Goal: Information Seeking & Learning: Learn about a topic

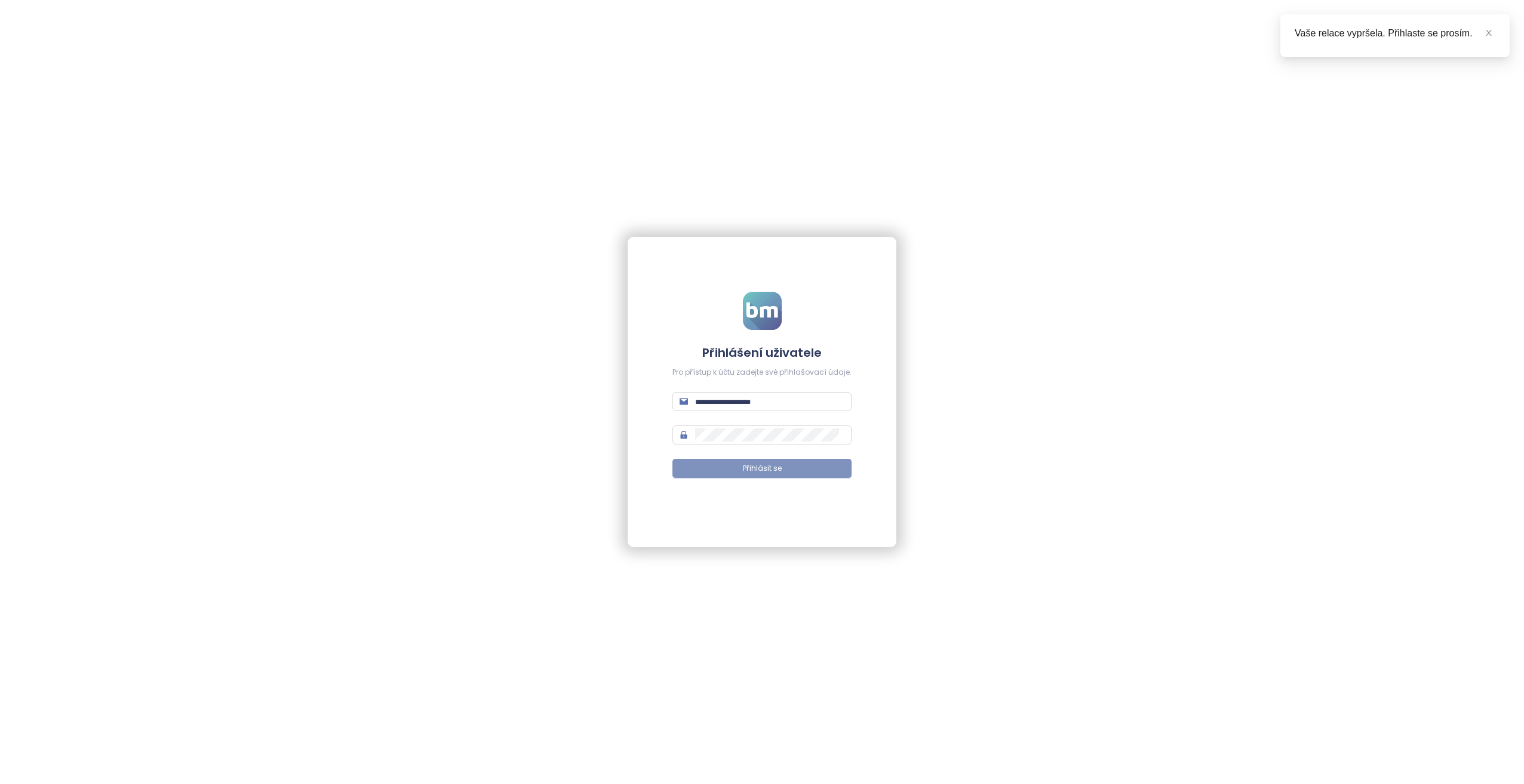
type input "**********"
click at [712, 473] on button "Přihlásit se" at bounding box center [762, 469] width 179 height 19
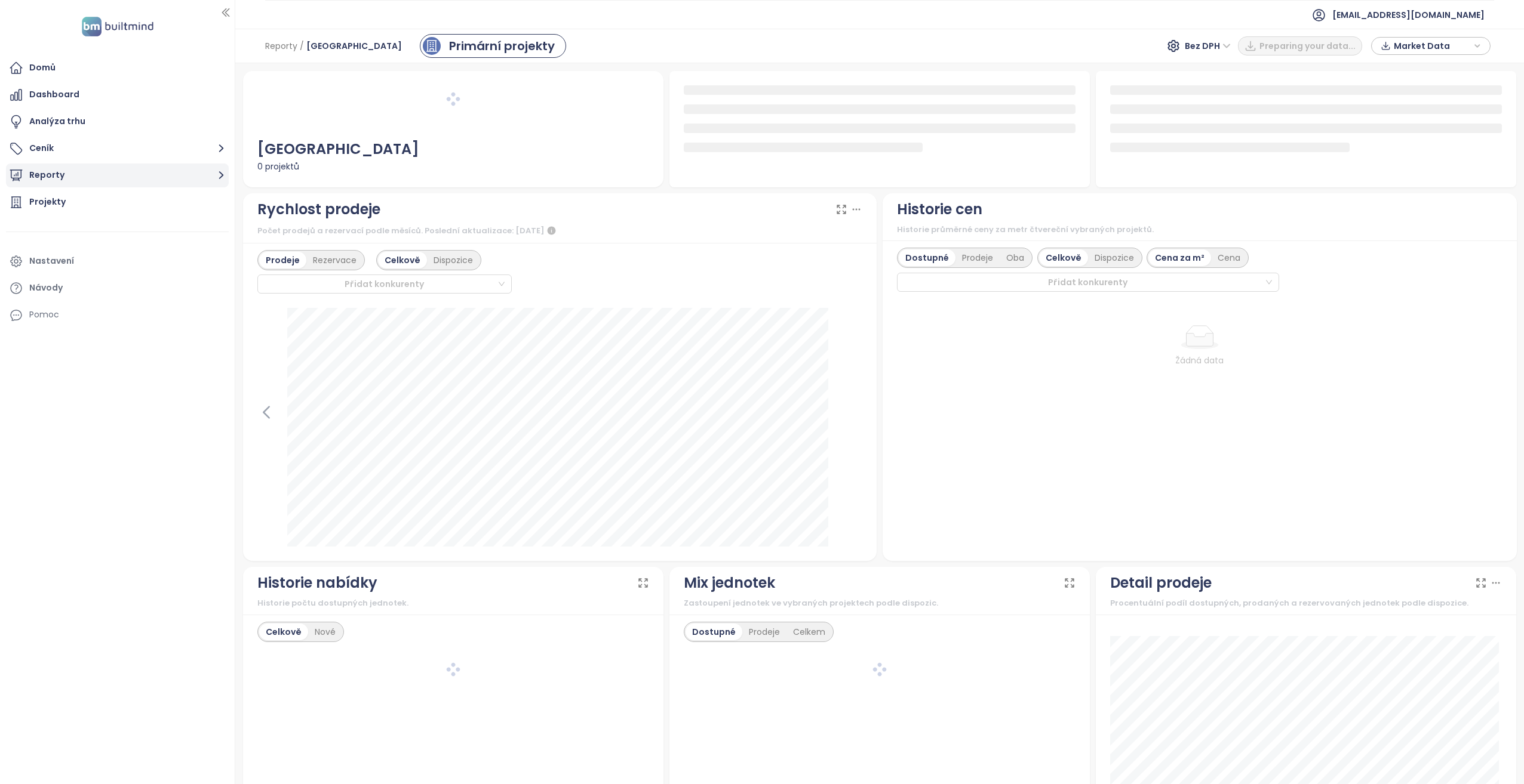
click at [120, 177] on button "Reporty" at bounding box center [118, 175] width 223 height 24
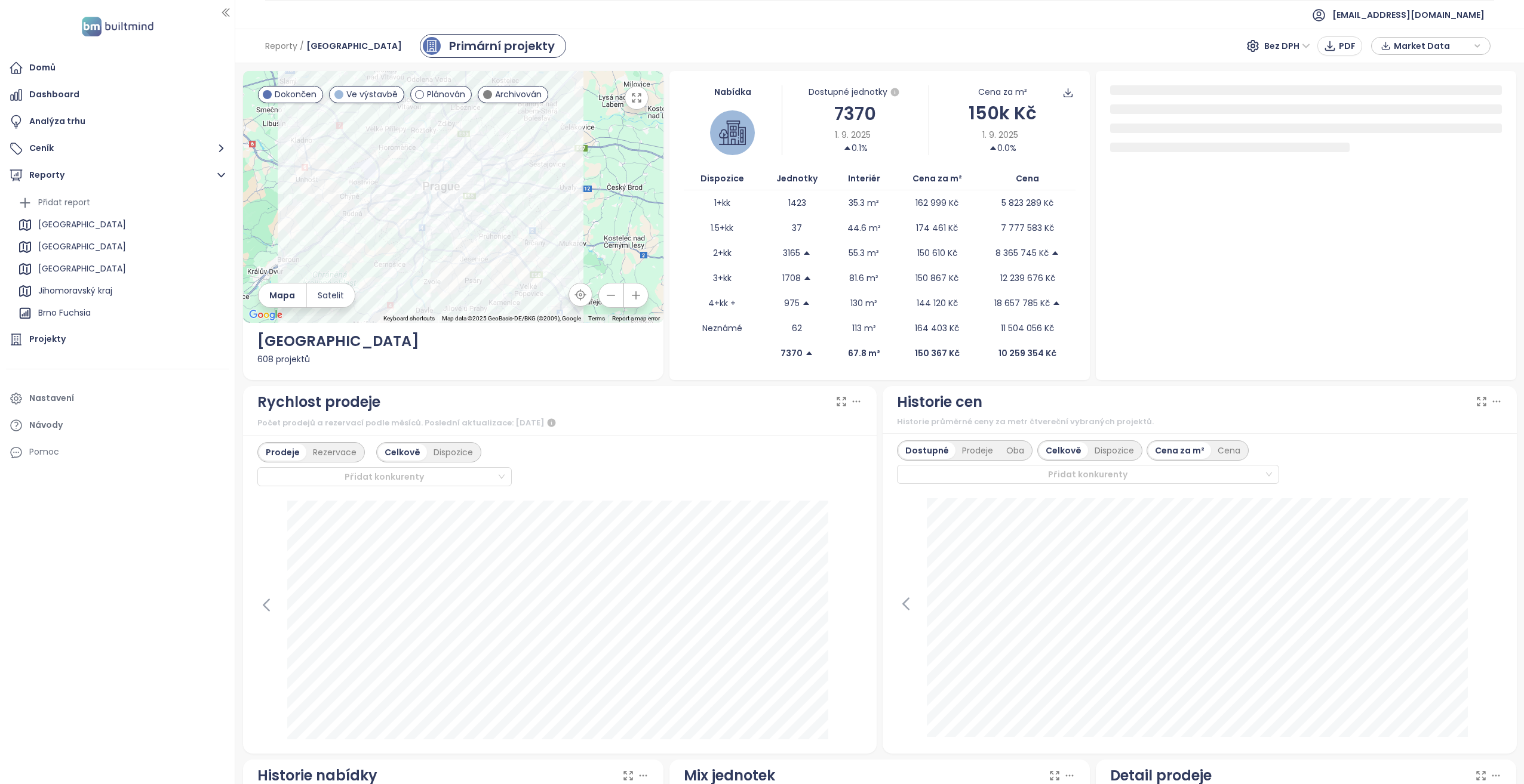
scroll to position [109, 0]
click at [81, 202] on div "Brno Fuchsia" at bounding box center [64, 205] width 52 height 15
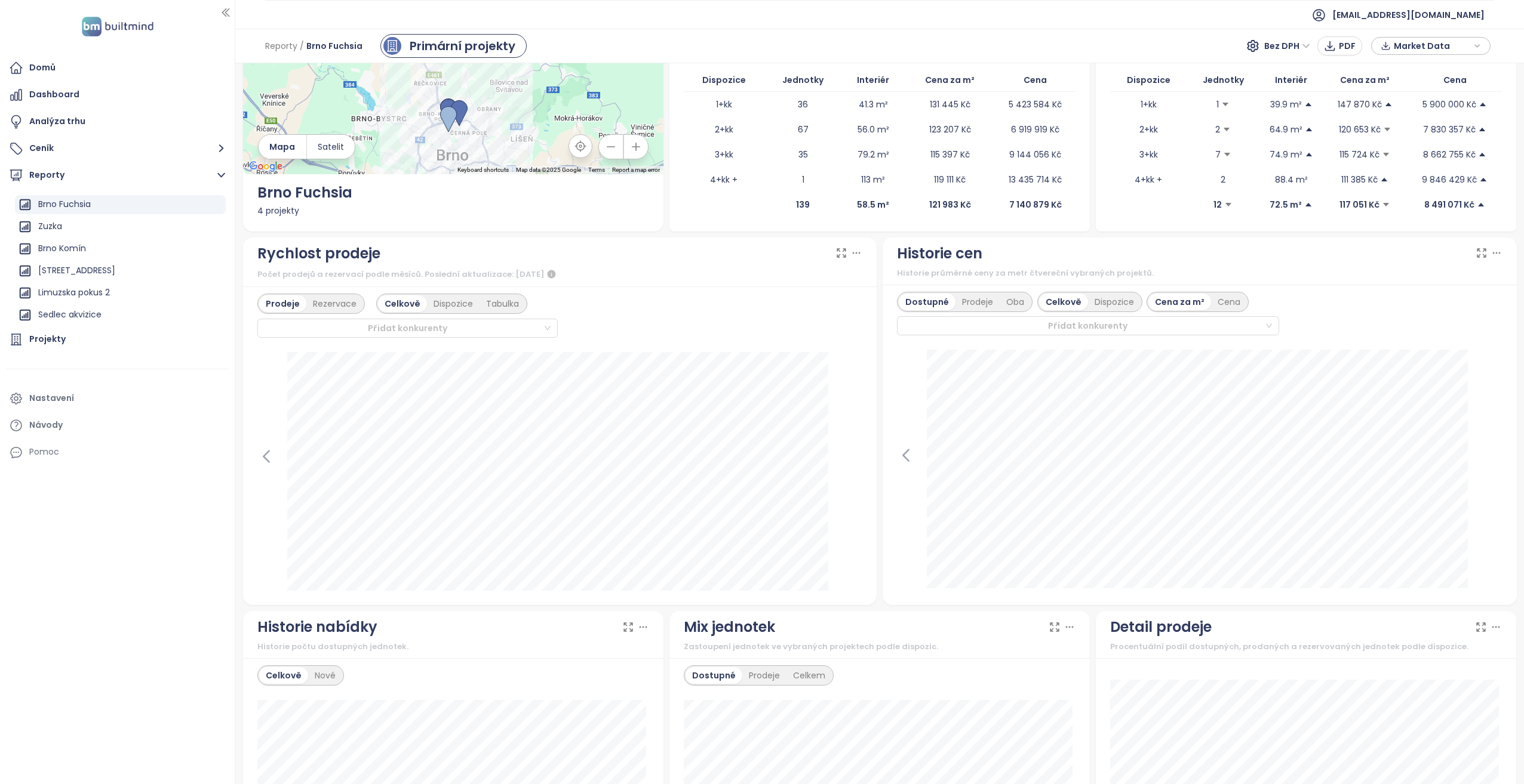
scroll to position [119, 0]
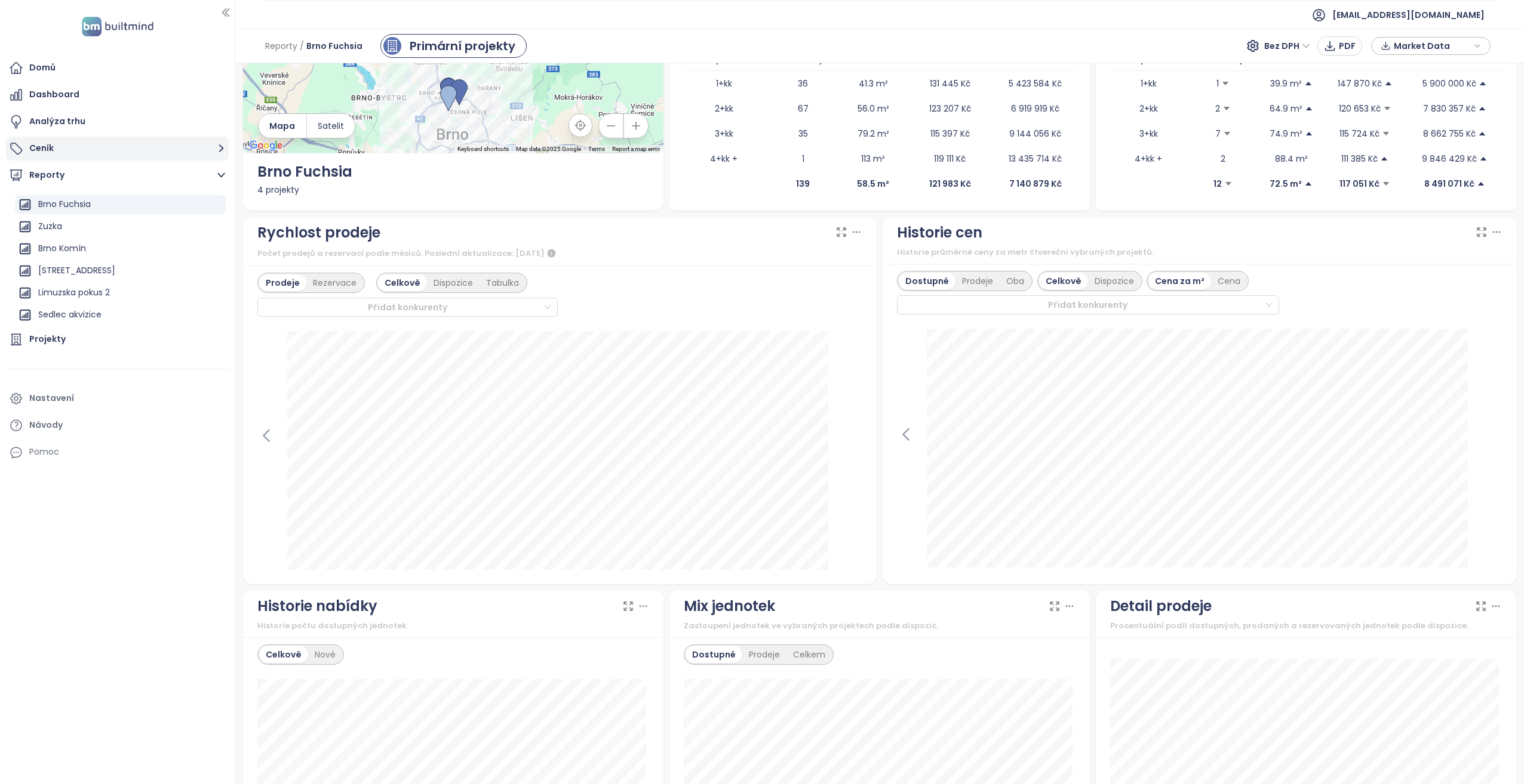
click at [83, 144] on button "Ceník" at bounding box center [118, 149] width 223 height 24
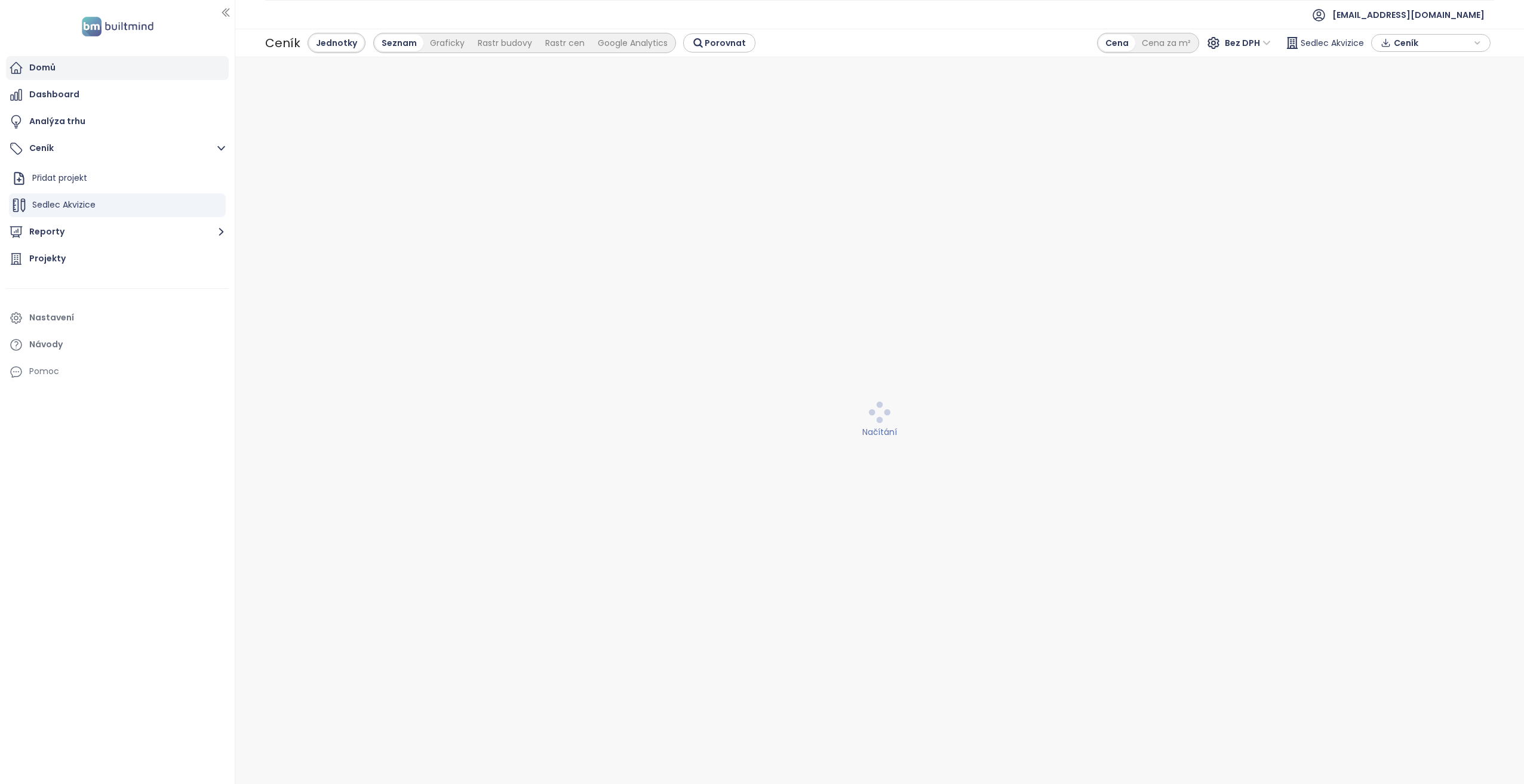
click at [66, 75] on div "Domů" at bounding box center [118, 68] width 223 height 24
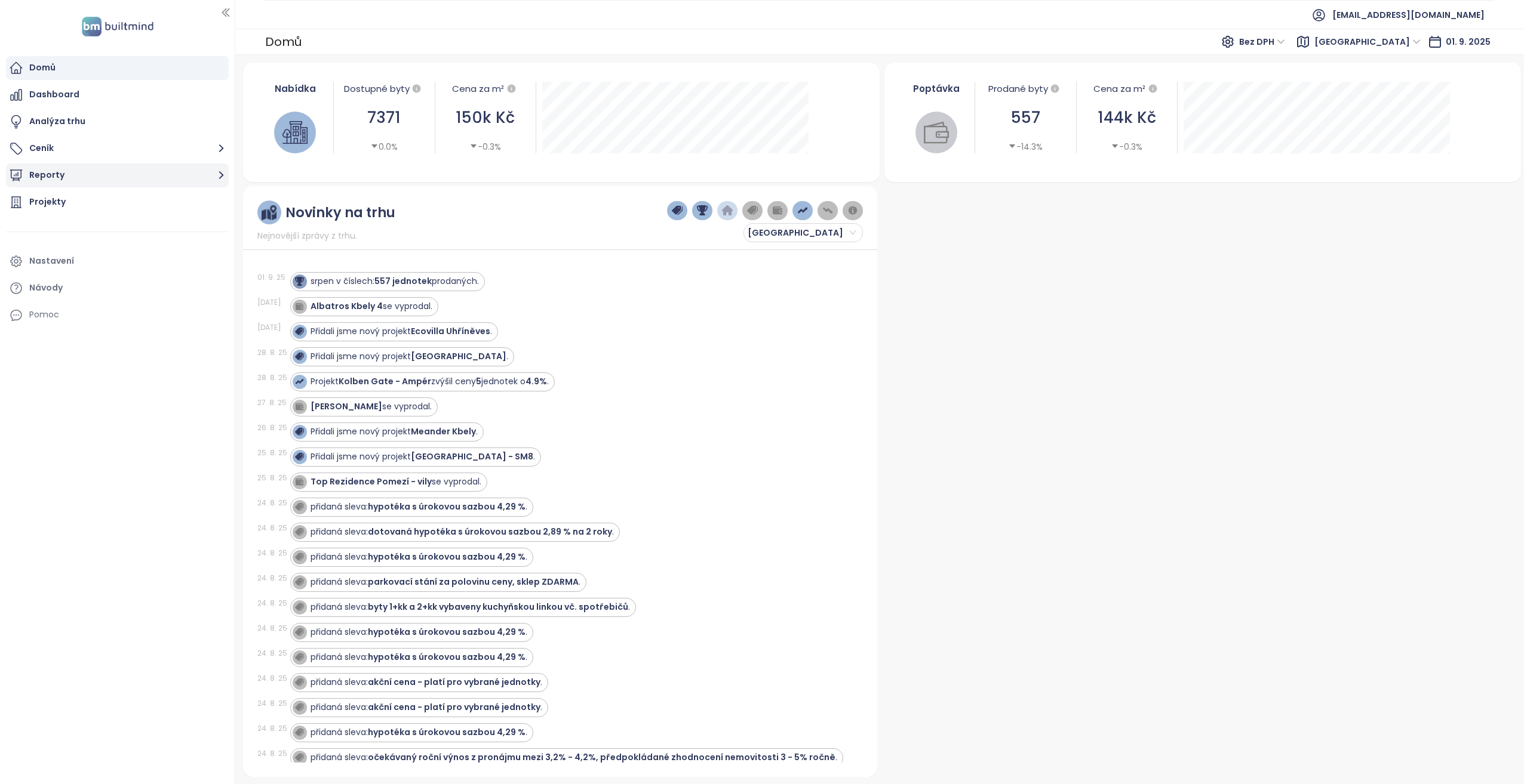
click at [88, 174] on button "Reporty" at bounding box center [118, 175] width 223 height 24
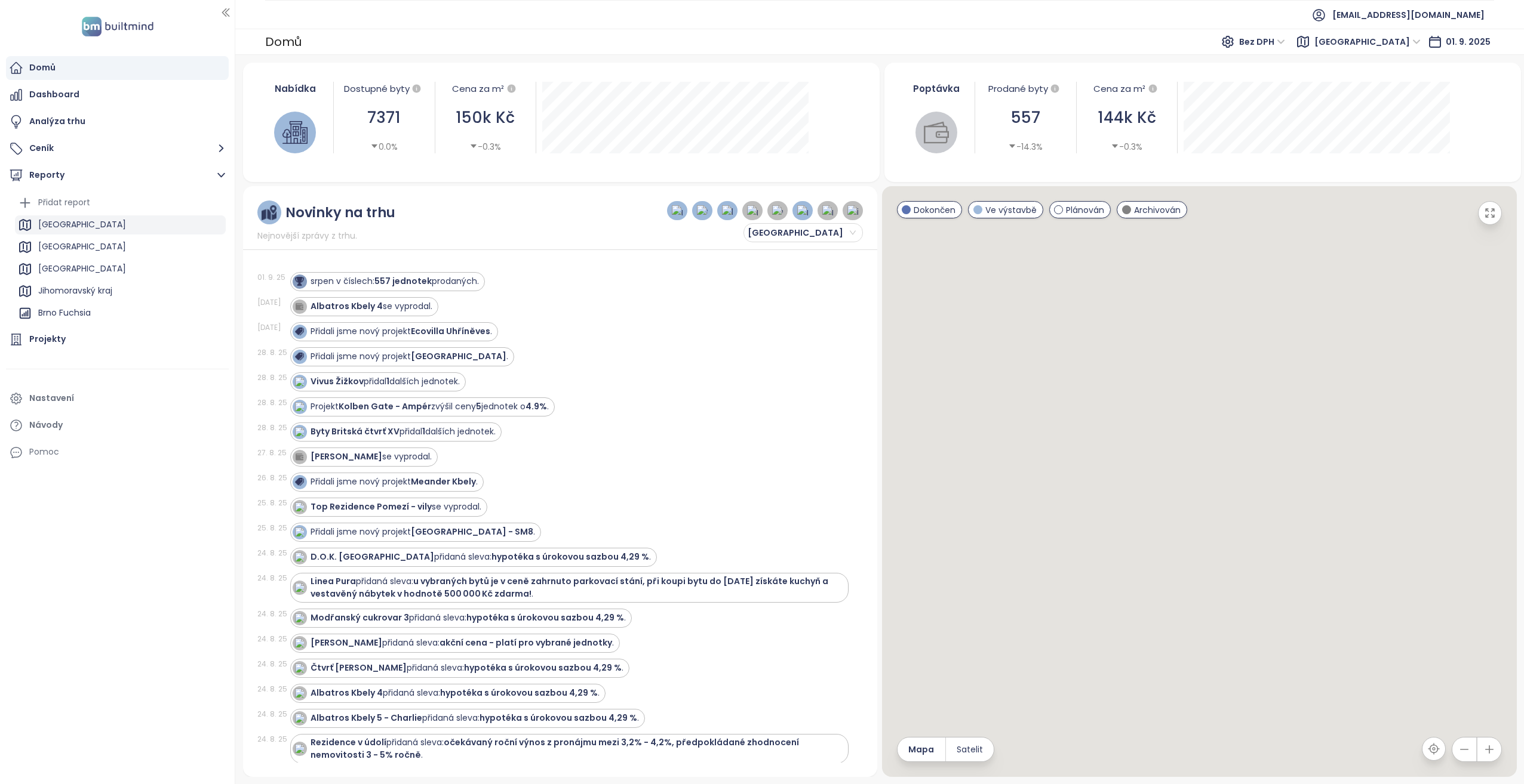
click at [82, 224] on div "[GEOGRAPHIC_DATA]" at bounding box center [120, 225] width 211 height 19
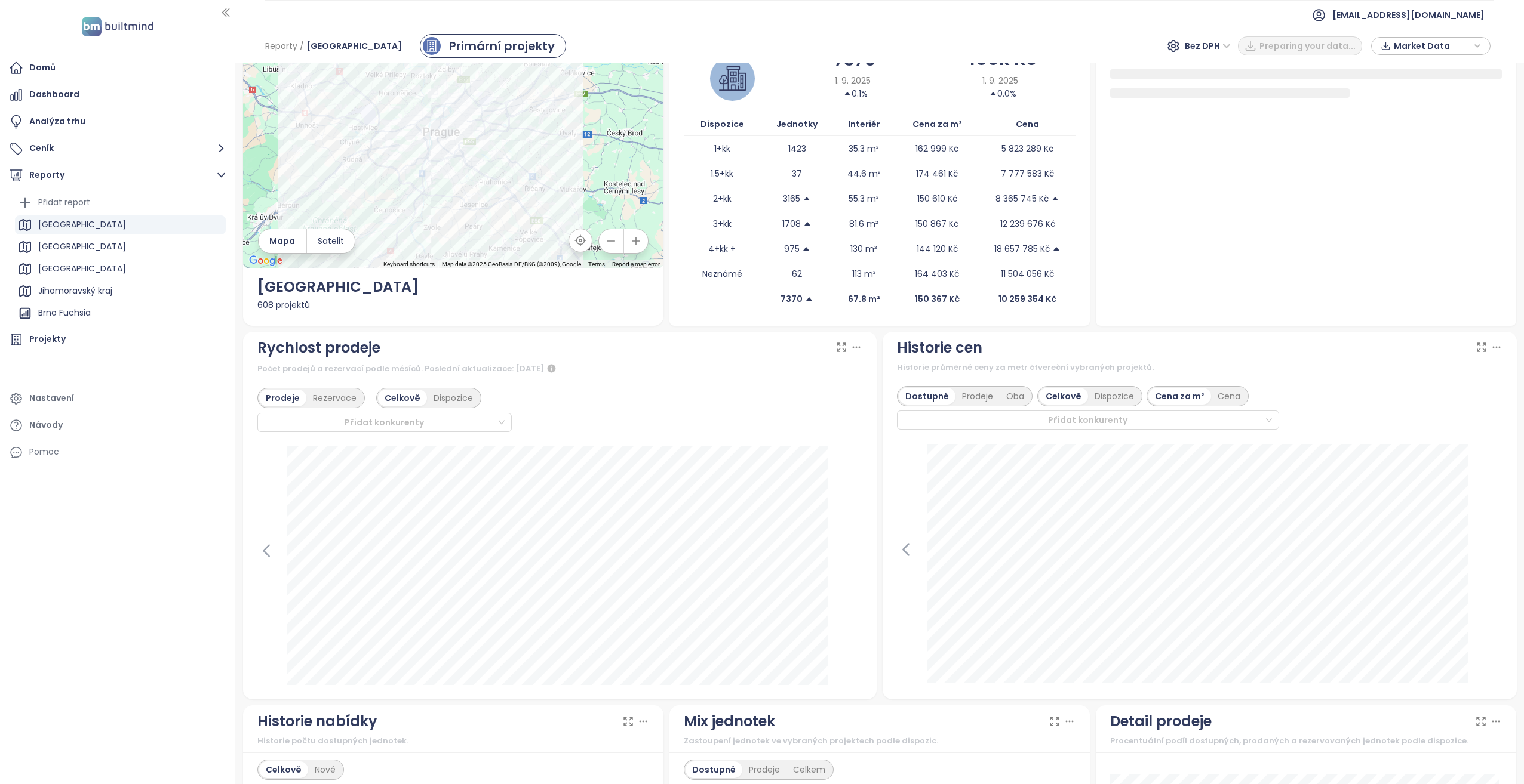
scroll to position [119, 0]
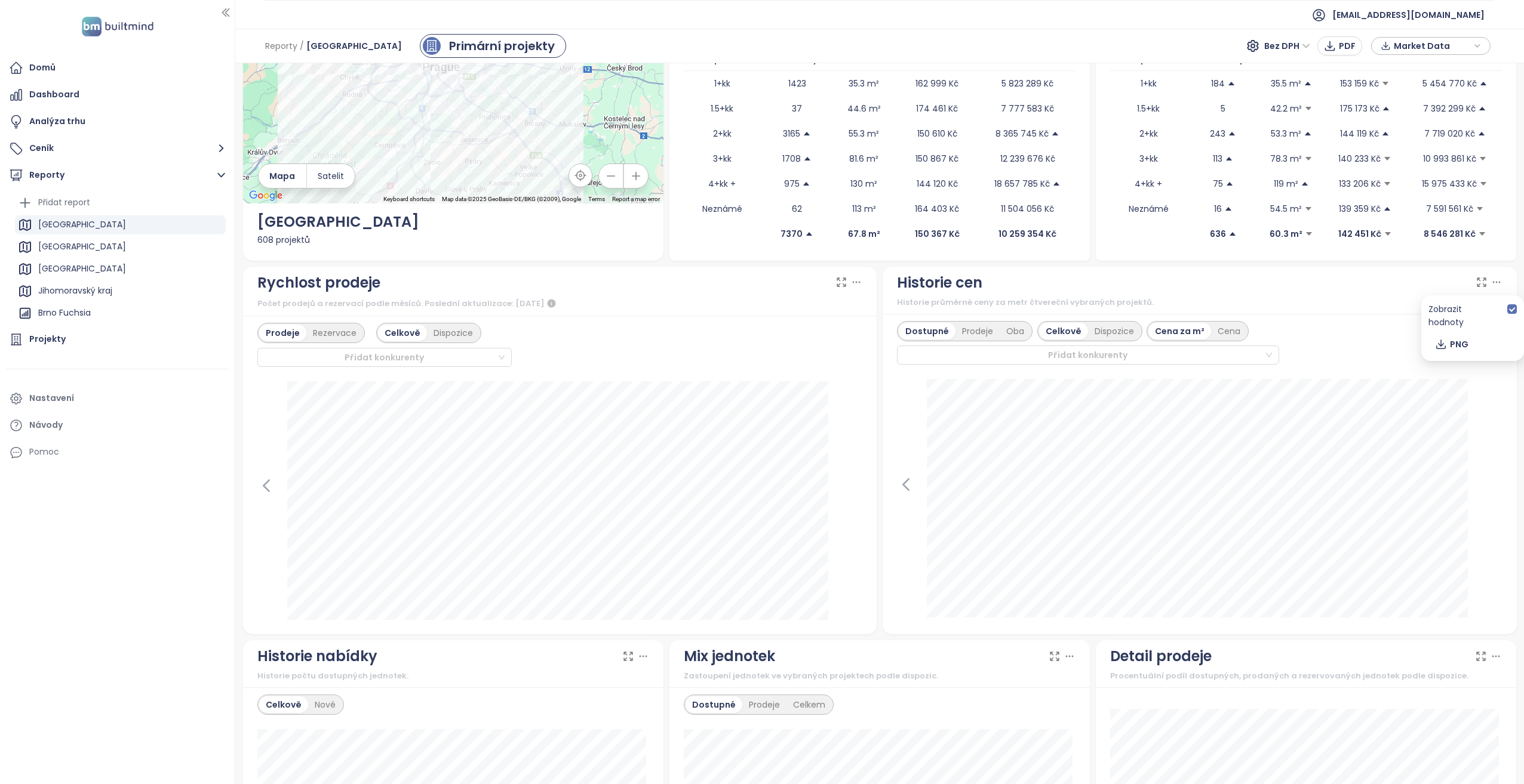
click at [1493, 283] on icon at bounding box center [1496, 282] width 7 height 1
click at [904, 480] on icon at bounding box center [905, 484] width 6 height 11
click at [903, 480] on div at bounding box center [1200, 500] width 606 height 241
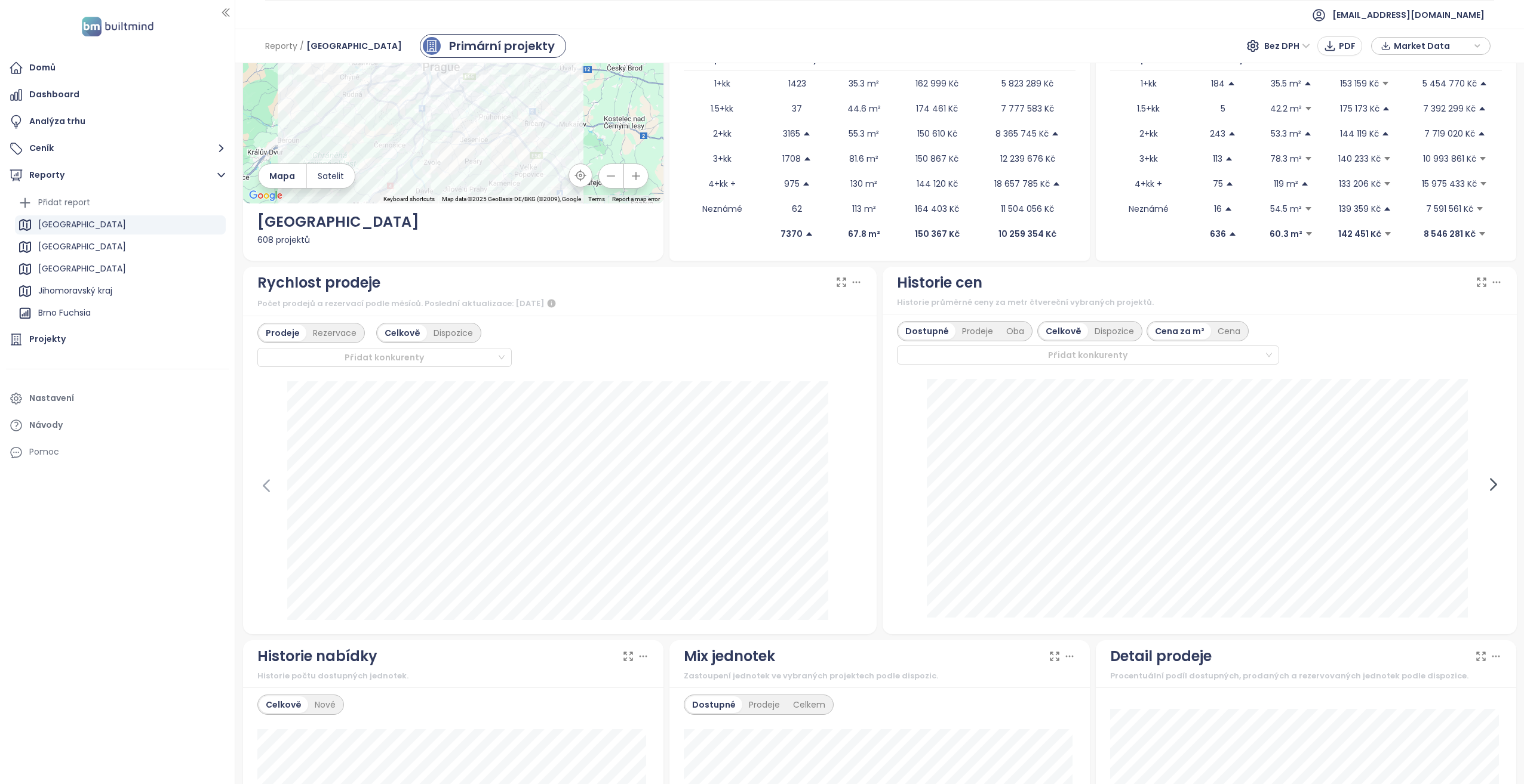
click at [1487, 483] on icon at bounding box center [1493, 485] width 18 height 18
click at [1487, 482] on icon at bounding box center [1493, 485] width 18 height 18
click at [1488, 483] on div at bounding box center [1200, 500] width 606 height 241
click at [31, 64] on div "Domů" at bounding box center [42, 68] width 26 height 15
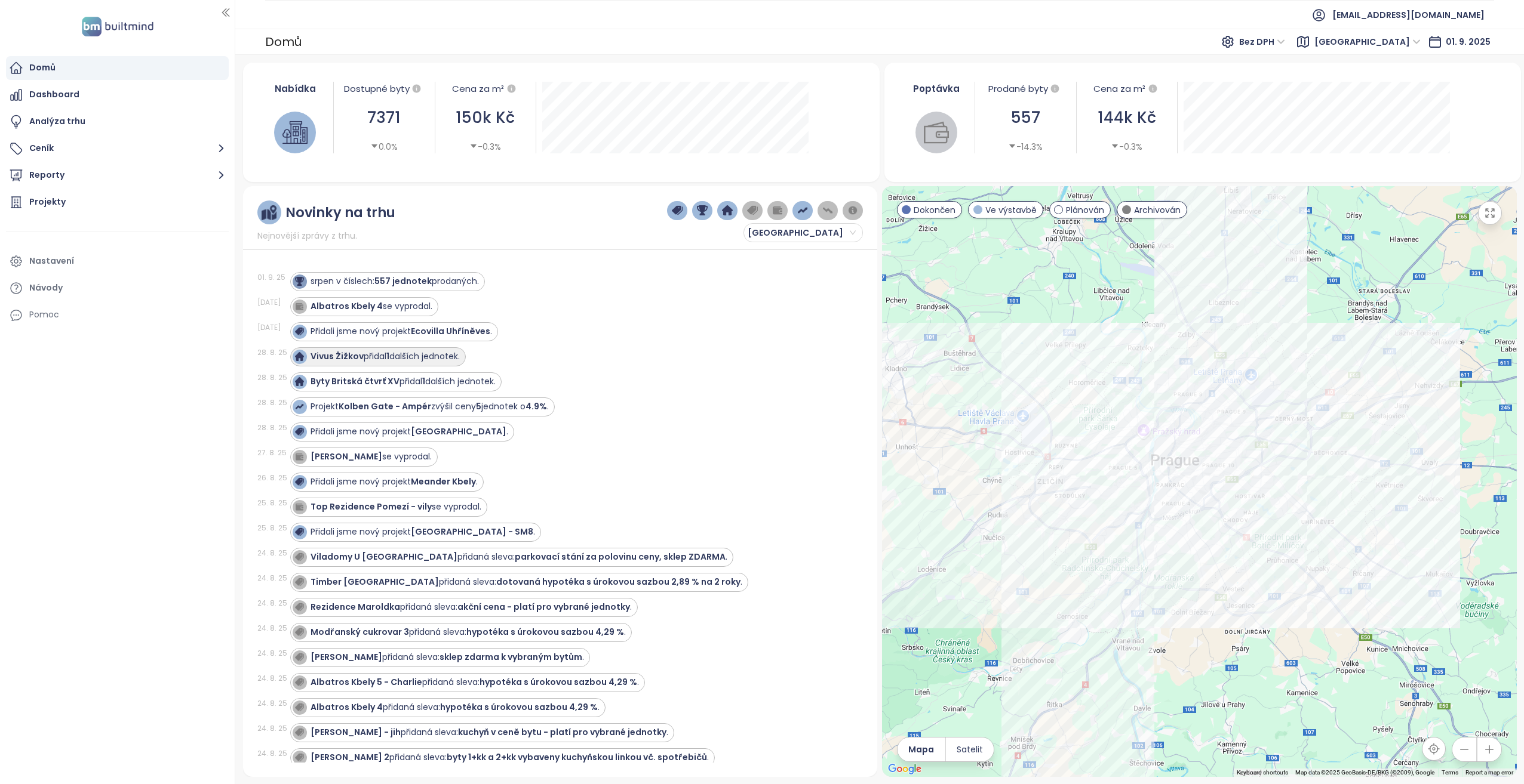
click at [330, 354] on strong "Vivus Žižkov" at bounding box center [337, 356] width 53 height 12
click at [299, 352] on div at bounding box center [299, 357] width 14 height 14
click at [346, 354] on strong "Vivus Žižkov" at bounding box center [337, 356] width 53 height 12
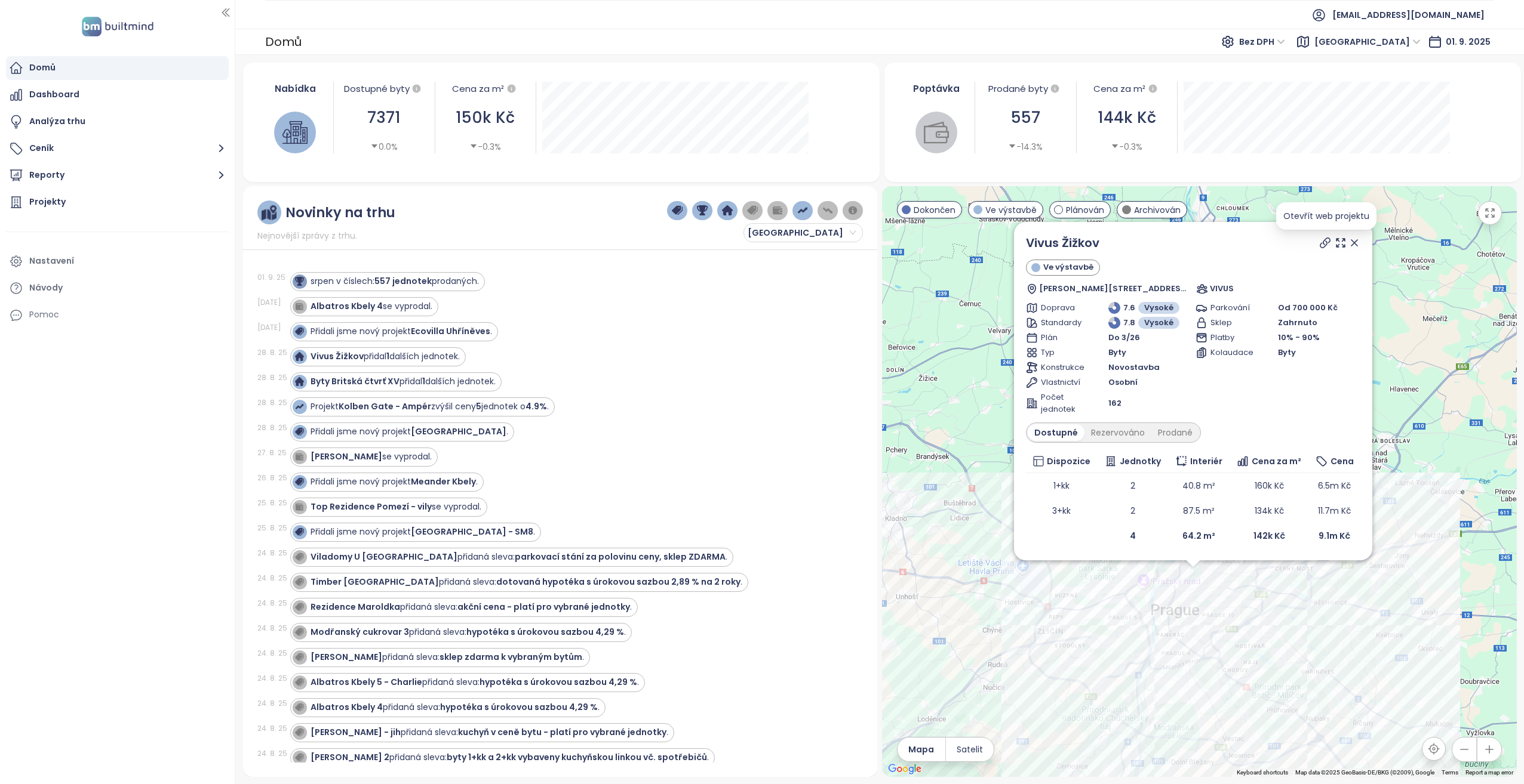
click at [1327, 245] on icon at bounding box center [1325, 243] width 12 height 12
